Goal: Task Accomplishment & Management: Manage account settings

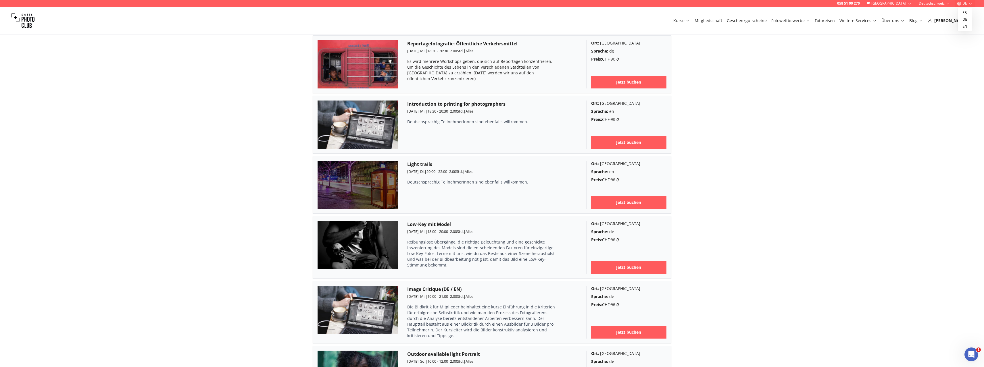
click at [969, 3] on icon "button" at bounding box center [971, 3] width 4 height 4
click at [946, 35] on div "058 51 00 270 Schweiz Deutschschweiz DE Kurse Mitgliedschaft Geschenkgutscheine…" at bounding box center [492, 361] width 984 height 2600
click at [962, 19] on div "[PERSON_NAME]" at bounding box center [950, 21] width 45 height 6
click at [970, 20] on icon at bounding box center [971, 20] width 4 height 4
click at [960, 21] on div "[PERSON_NAME]" at bounding box center [950, 21] width 45 height 6
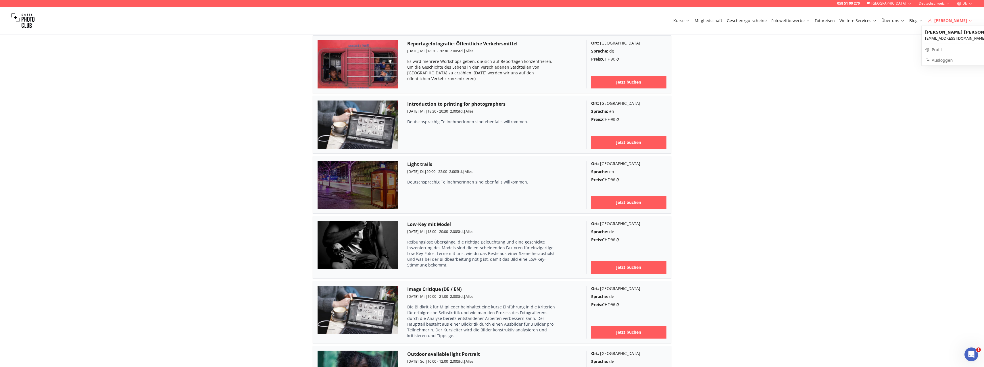
click at [932, 22] on icon at bounding box center [930, 20] width 4 height 4
click at [940, 49] on link "Profil" at bounding box center [963, 50] width 81 height 8
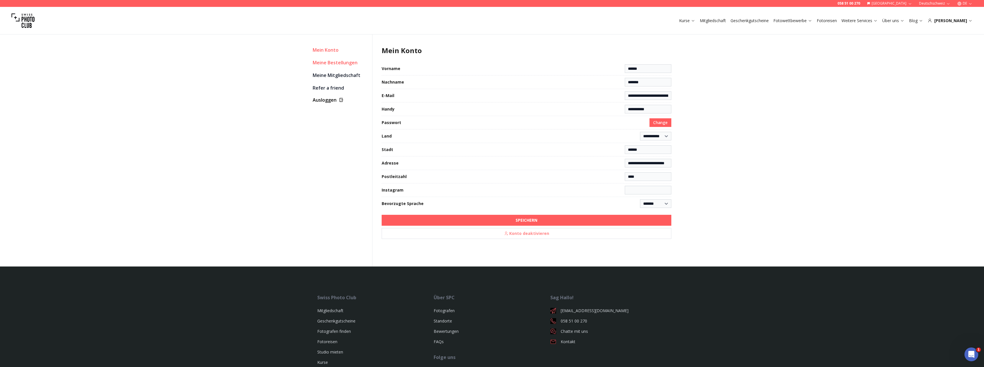
click at [323, 62] on link "Meine Bestellungen" at bounding box center [340, 63] width 55 height 8
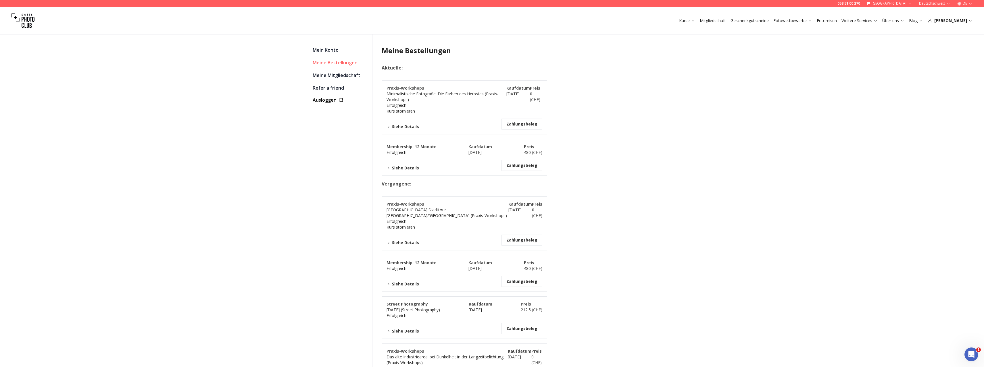
click at [519, 166] on button "Zahlungsbeleg" at bounding box center [522, 166] width 31 height 6
click at [404, 168] on button "Siehe Details" at bounding box center [403, 168] width 32 height 6
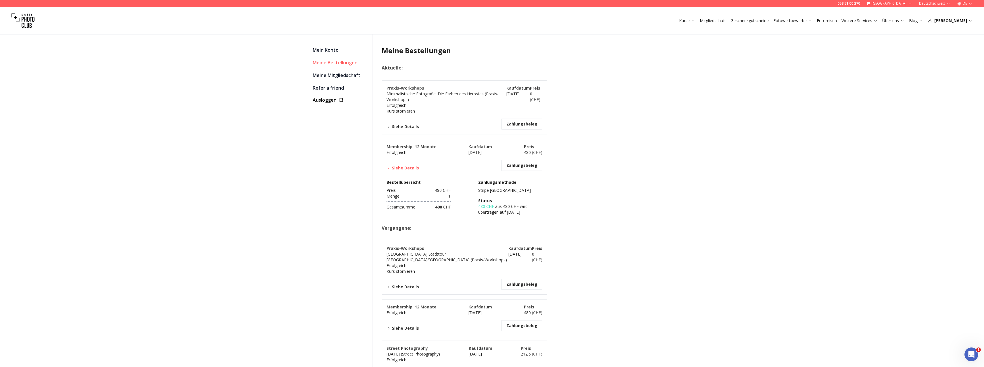
click at [521, 166] on button "Zahlungsbeleg" at bounding box center [522, 166] width 31 height 6
click at [332, 75] on link "Meine Mitgliedschaft" at bounding box center [340, 75] width 55 height 8
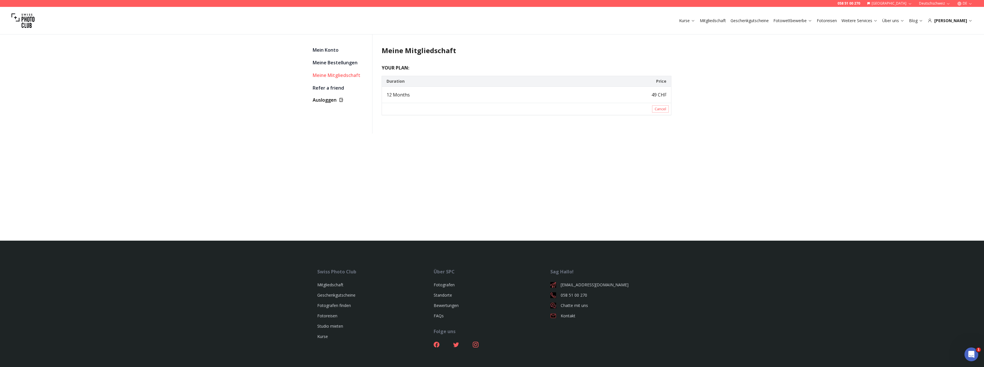
click at [655, 95] on td "49 CHF" at bounding box center [609, 95] width 123 height 16
click at [412, 96] on td "12 Months" at bounding box center [465, 95] width 166 height 16
click at [327, 64] on link "Meine Bestellungen" at bounding box center [340, 63] width 55 height 8
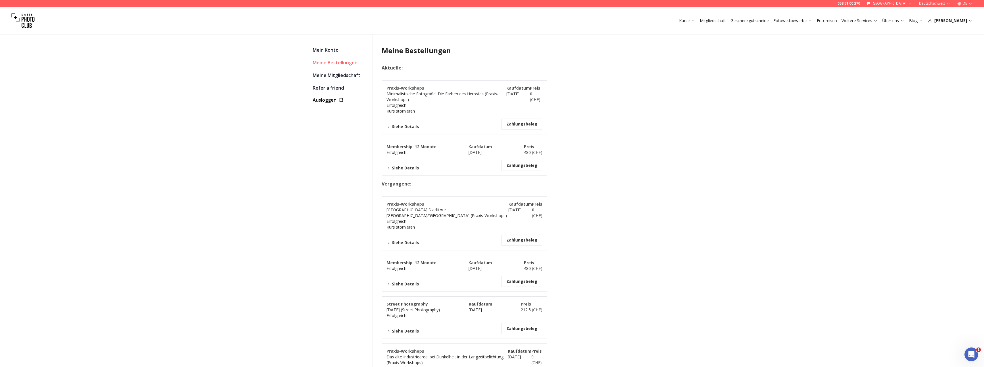
click at [524, 124] on button "Zahlungsbeleg" at bounding box center [522, 124] width 31 height 6
click at [519, 168] on button "Zahlungsbeleg" at bounding box center [522, 166] width 31 height 6
click at [970, 354] on icon "Intercom-Nachrichtendienst öffnen" at bounding box center [970, 353] width 9 height 9
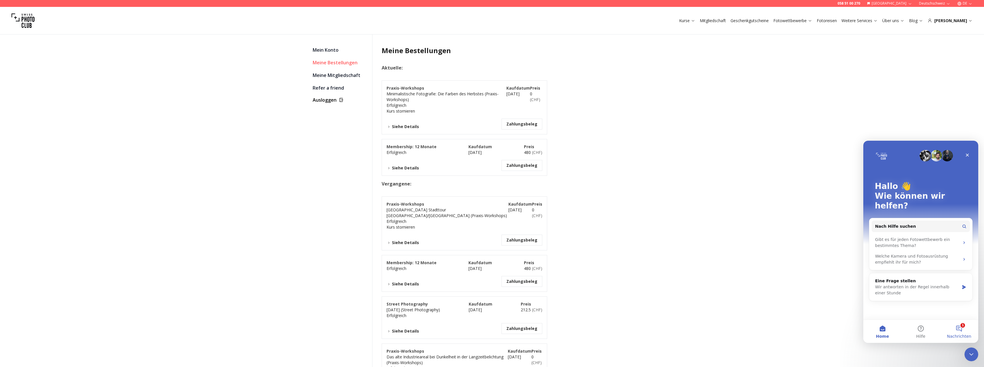
click at [959, 327] on button "1 Nachrichten" at bounding box center [959, 331] width 38 height 23
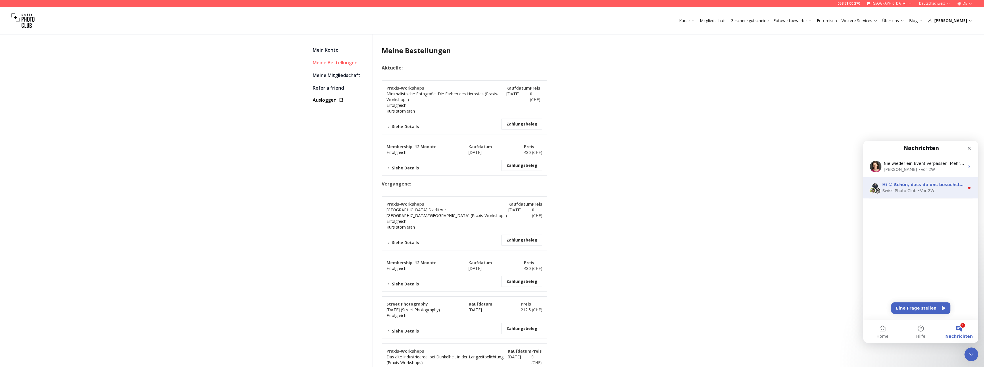
click at [935, 187] on div "Hi 😀 Schön, dass du uns besuchst. Stell' uns gerne jederzeit Fragen oder hinter…" at bounding box center [924, 185] width 83 height 6
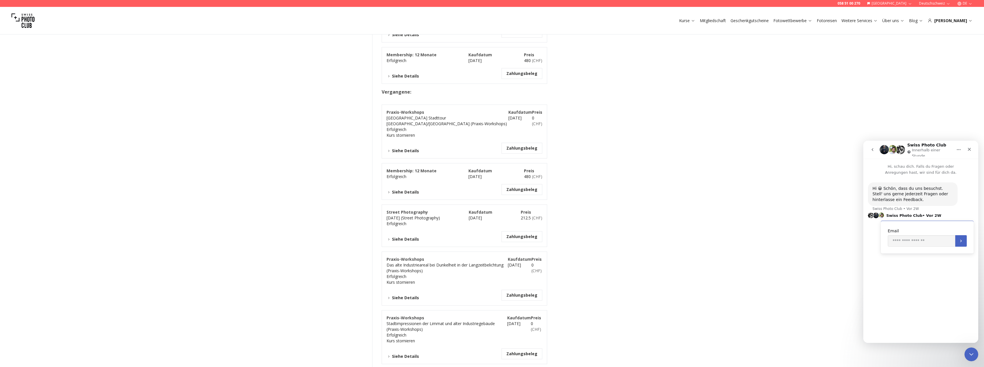
scroll to position [93, 0]
click at [519, 186] on button "Zahlungsbeleg" at bounding box center [522, 189] width 31 height 6
click at [968, 147] on icon "Schließen" at bounding box center [969, 149] width 5 height 5
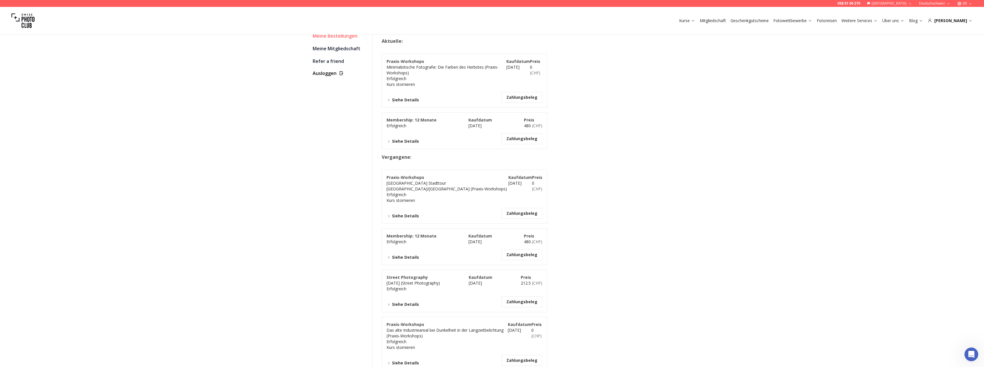
scroll to position [0, 0]
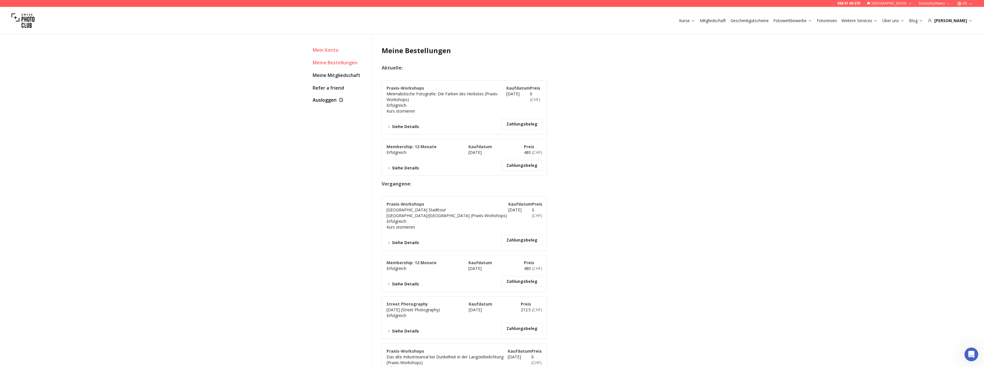
click at [325, 48] on link "Mein Konto" at bounding box center [340, 50] width 55 height 8
